Goal: Task Accomplishment & Management: Manage account settings

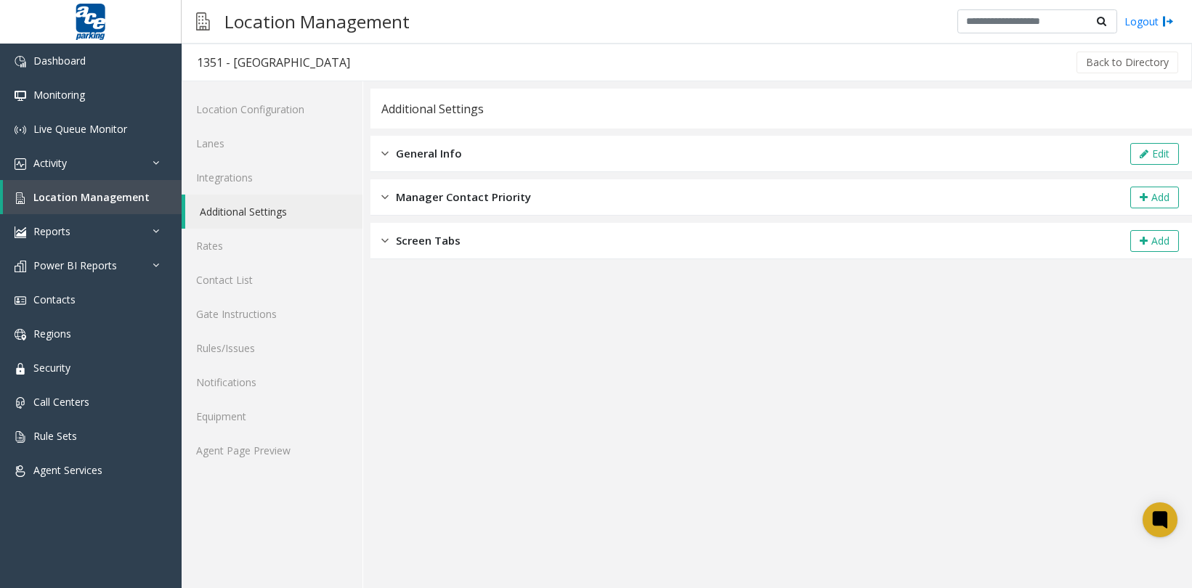
click at [265, 213] on link "Additional Settings" at bounding box center [273, 212] width 177 height 34
click at [118, 190] on span "Location Management" at bounding box center [91, 197] width 116 height 14
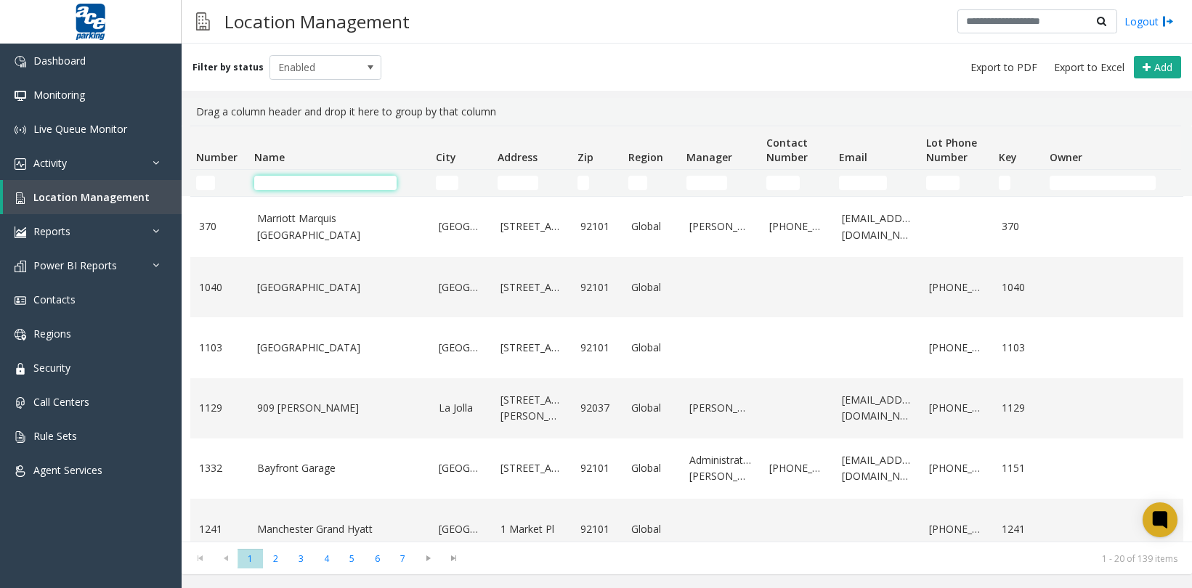
click at [326, 182] on input "Name Filter" at bounding box center [325, 183] width 142 height 15
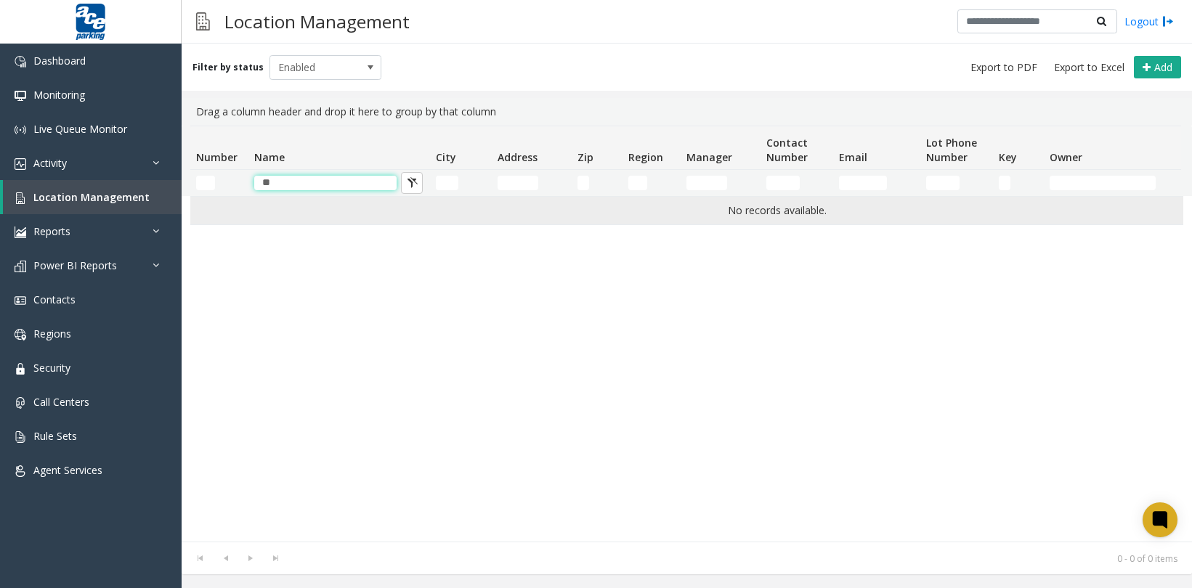
type input "*"
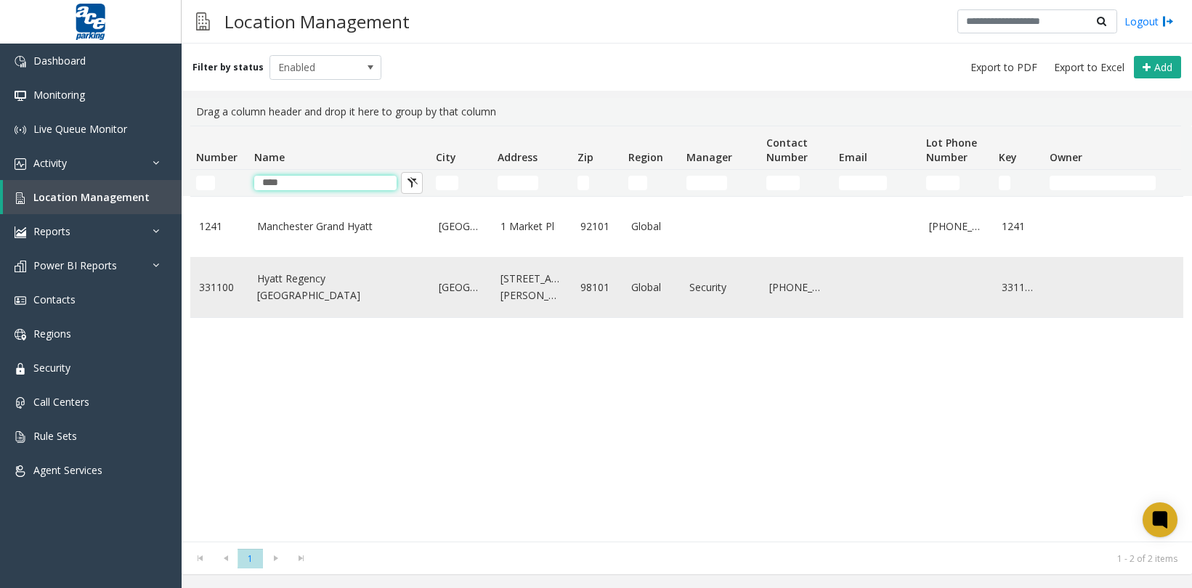
type input "****"
click at [320, 284] on link "Hyatt Regency [GEOGRAPHIC_DATA]" at bounding box center [339, 287] width 164 height 33
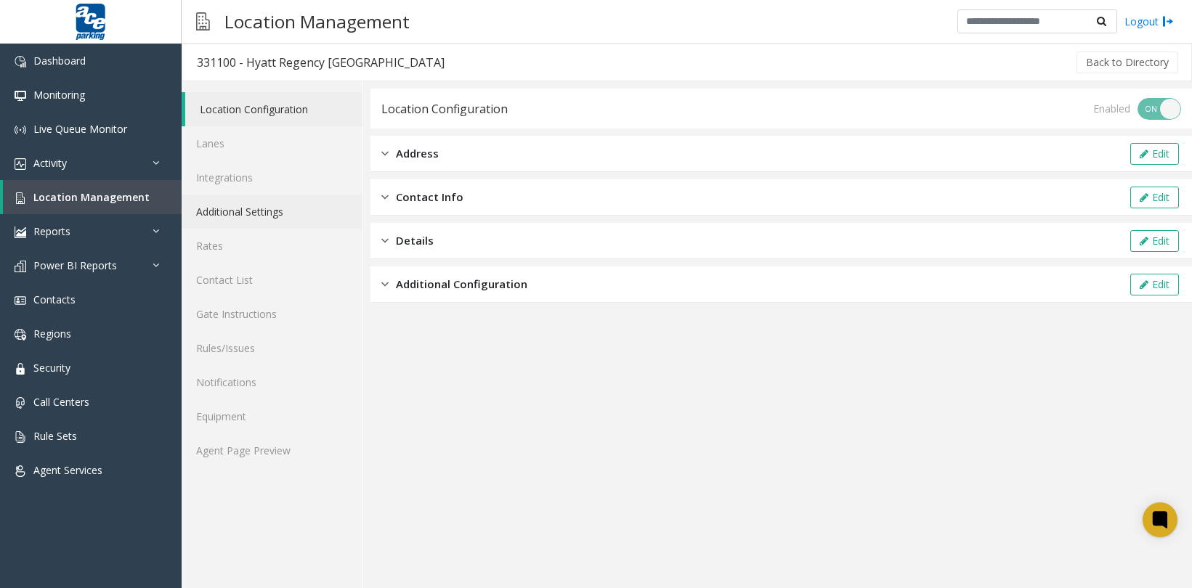
click at [232, 220] on link "Additional Settings" at bounding box center [272, 212] width 181 height 34
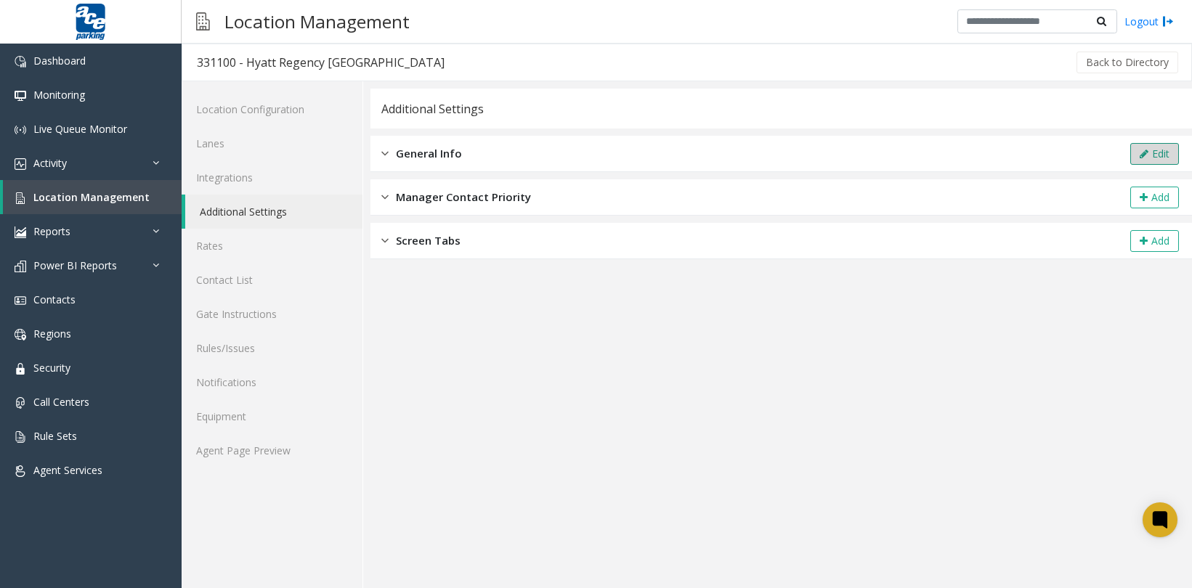
click at [1160, 161] on button "Edit" at bounding box center [1154, 154] width 49 height 22
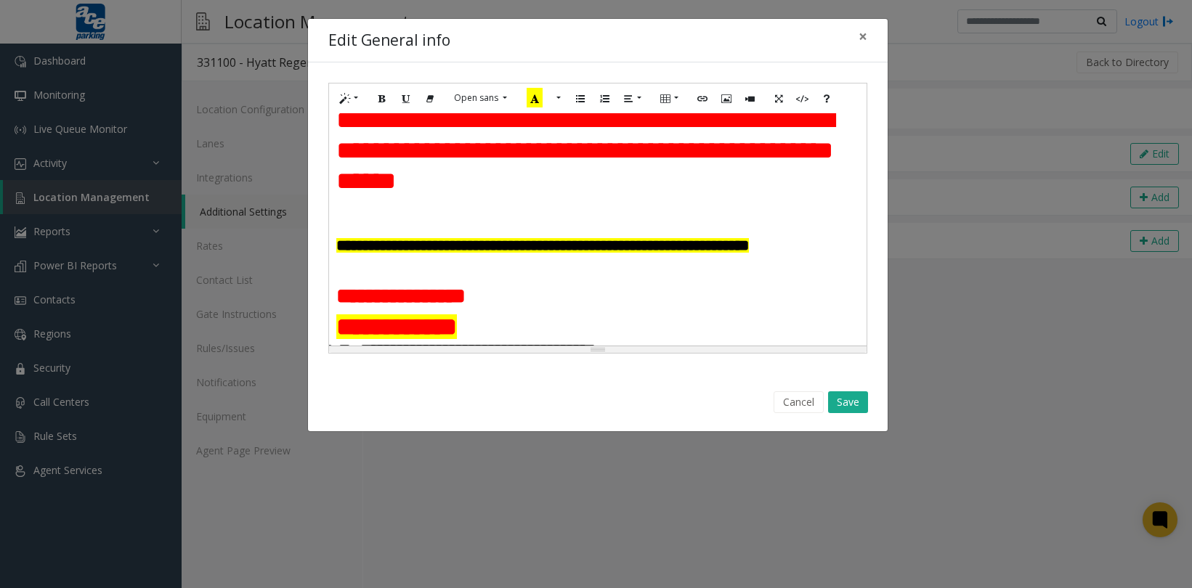
scroll to position [65, 0]
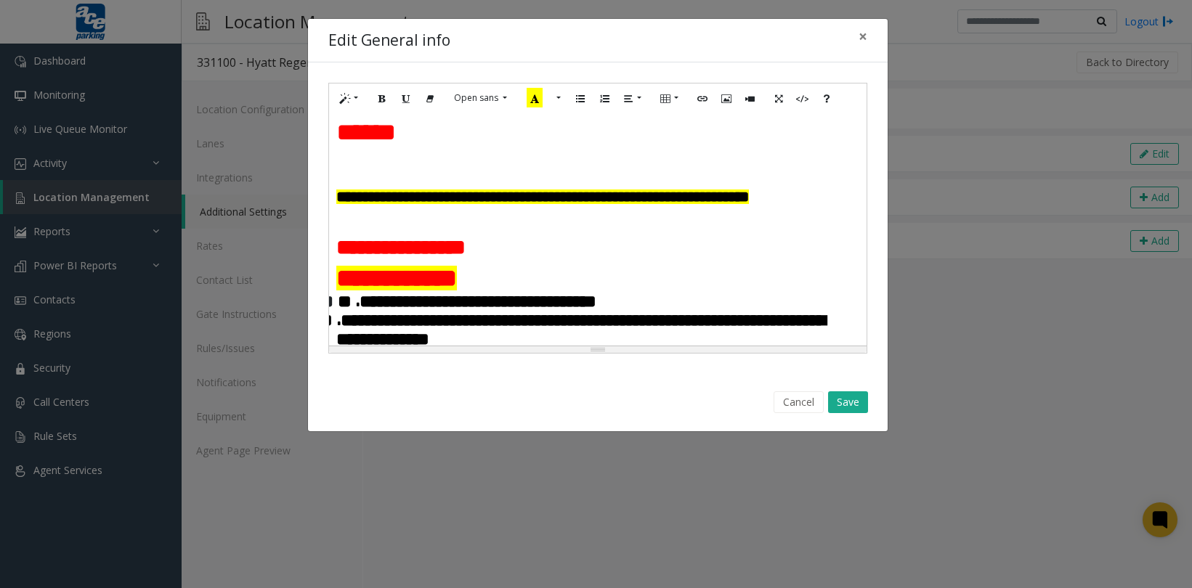
click at [488, 206] on h4 "**********" at bounding box center [597, 197] width 523 height 18
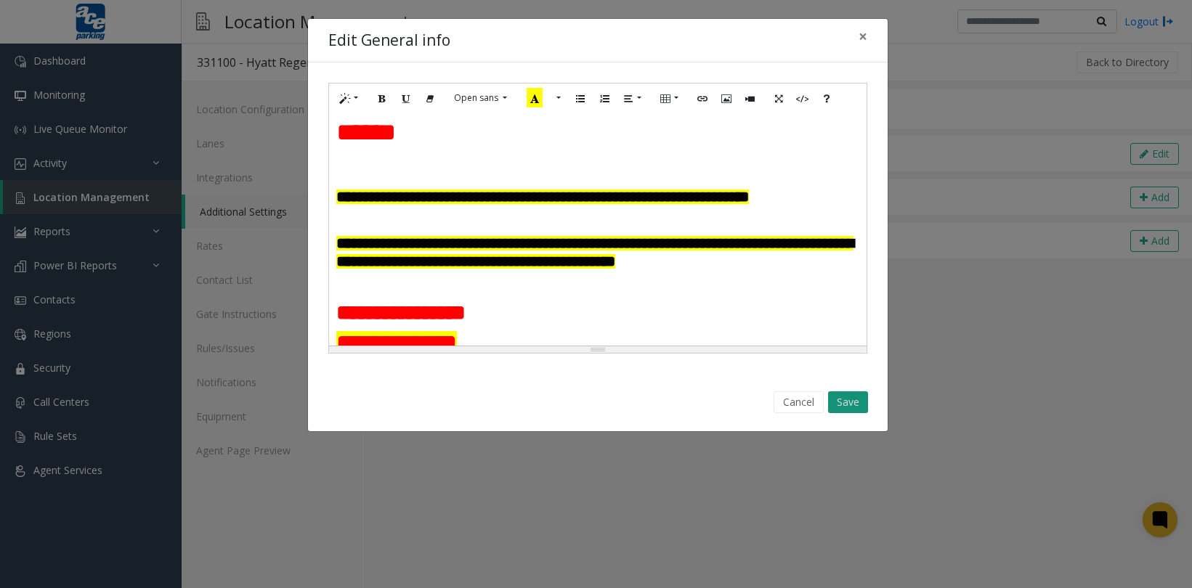
click at [845, 408] on button "Save" at bounding box center [848, 402] width 40 height 22
